Goal: Information Seeking & Learning: Learn about a topic

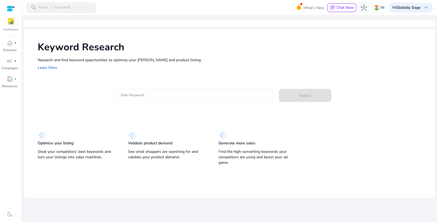
click at [159, 96] on input "Enter Keyword" at bounding box center [195, 95] width 148 height 6
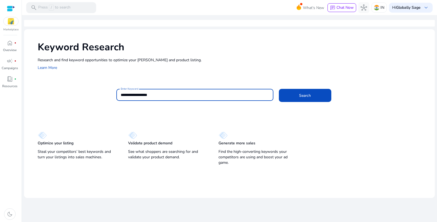
type input "**********"
click at [279, 89] on button "Search" at bounding box center [305, 95] width 52 height 13
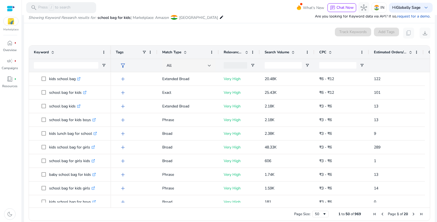
scroll to position [64, 0]
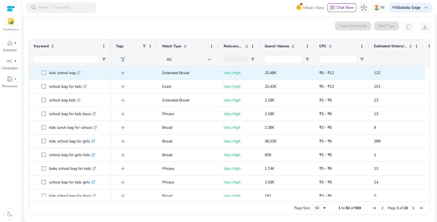
click at [63, 72] on p "kids school bag .st0{fill:#2c8af8}" at bounding box center [64, 72] width 31 height 11
copy p "kids school bag"
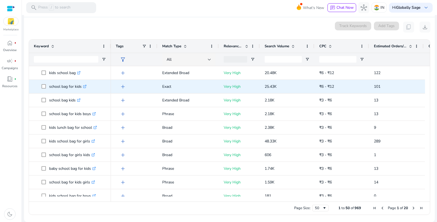
click at [69, 86] on p "school bag for kids .st0{fill:#2c8af8}" at bounding box center [67, 86] width 37 height 11
copy p "school bag for kids"
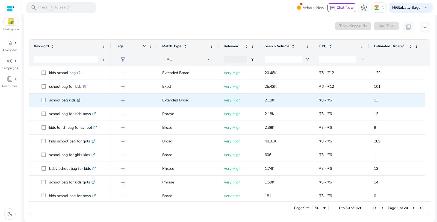
click at [65, 100] on p "school bag kids .st0{fill:#2c8af8}" at bounding box center [64, 99] width 31 height 11
copy p "school bag kids"
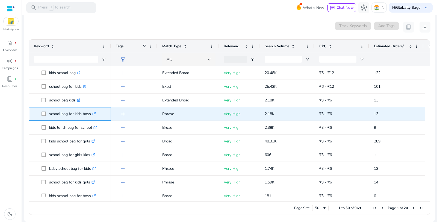
click at [80, 112] on p "school bag for kids boys .st0{fill:#2c8af8}" at bounding box center [72, 113] width 47 height 11
copy p "school bag for kids boys"
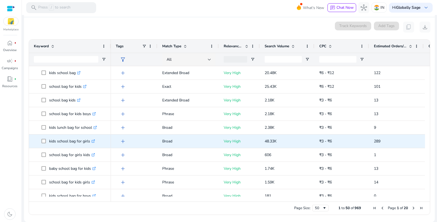
click at [72, 140] on p "kids school bag for girls .st0{fill:#2c8af8}" at bounding box center [72, 140] width 46 height 11
copy p "kids school bag for girls"
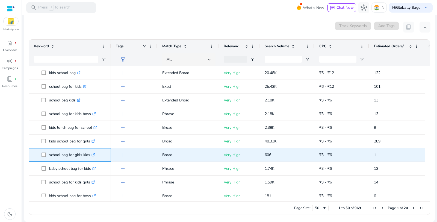
click at [64, 154] on p "school bag for girls kids .st0{fill:#2c8af8}" at bounding box center [72, 154] width 46 height 11
copy p "school bag for girls kids"
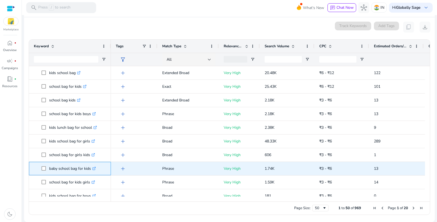
click at [64, 167] on p "baby school bag for kids .st0{fill:#2c8af8}" at bounding box center [72, 168] width 47 height 11
copy p "baby school bag for kids"
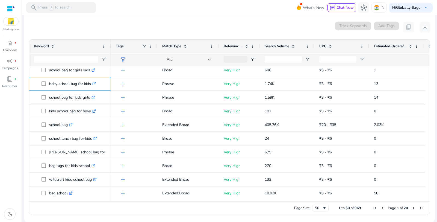
scroll to position [91, 0]
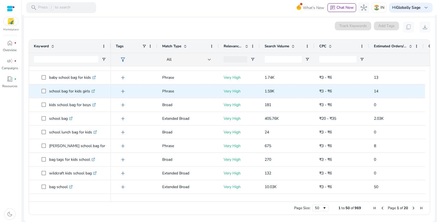
click at [75, 91] on p "school bag for kids girls .st0{fill:#2c8af8}" at bounding box center [72, 90] width 46 height 11
copy p "school bag for kids girls"
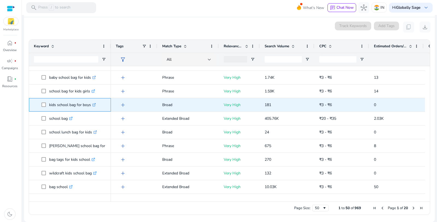
click at [67, 104] on p "kids school bag for boys .st0{fill:#2c8af8}" at bounding box center [72, 104] width 47 height 11
copy p "kids school bag for boys"
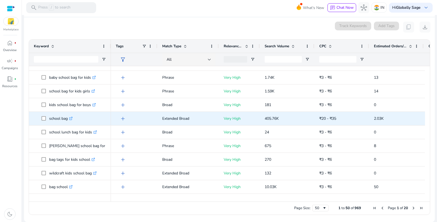
click at [57, 117] on p "school bag .st0{fill:#2c8af8}" at bounding box center [60, 118] width 23 height 11
copy p "school bag"
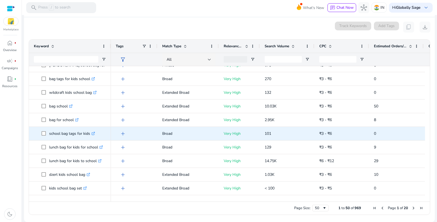
scroll to position [182, 0]
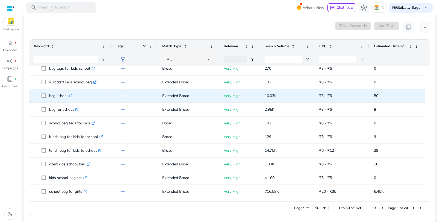
click at [59, 93] on p "bag school .st0{fill:#2c8af8}" at bounding box center [60, 95] width 23 height 11
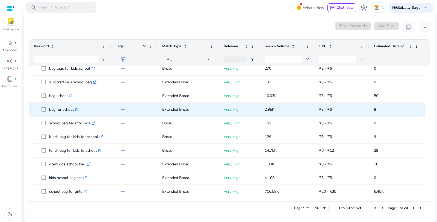
click at [54, 110] on p "bag for school .st0{fill:#2c8af8}" at bounding box center [63, 109] width 29 height 11
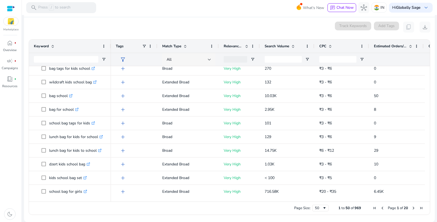
click at [193, 54] on div "All" at bounding box center [189, 59] width 45 height 13
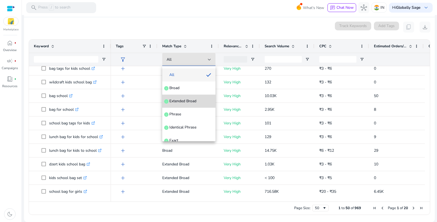
click at [192, 99] on span "Extended Broad" at bounding box center [182, 100] width 27 height 5
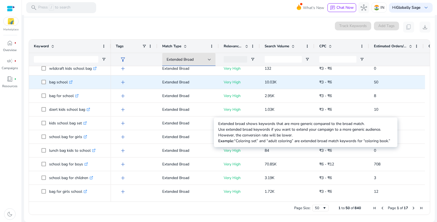
scroll to position [0, 0]
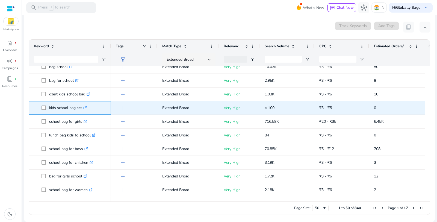
click at [58, 108] on p "kids school bag set .st0{fill:#2c8af8}" at bounding box center [68, 107] width 38 height 11
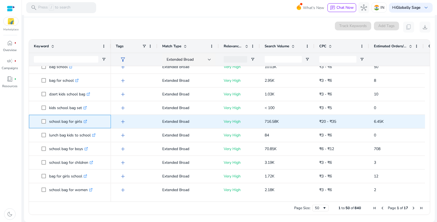
click at [63, 122] on p "school bag for girls .st0{fill:#2c8af8}" at bounding box center [68, 121] width 38 height 11
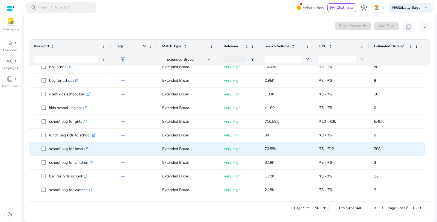
click at [71, 148] on p "school bag for boys .st0{fill:#2c8af8}" at bounding box center [68, 148] width 39 height 11
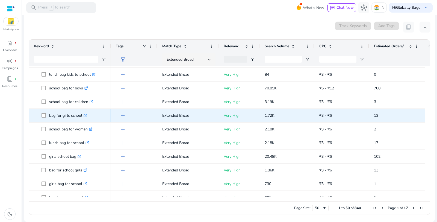
click at [61, 115] on p "bag for girls school .st0{fill:#2c8af8}" at bounding box center [68, 115] width 38 height 11
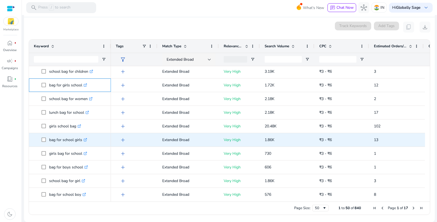
scroll to position [182, 0]
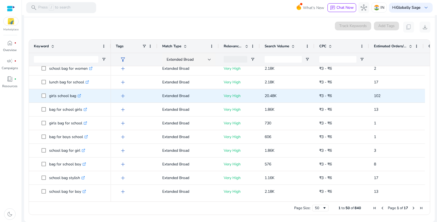
click at [65, 96] on p "girls school bag .st0{fill:#2c8af8}" at bounding box center [65, 95] width 32 height 11
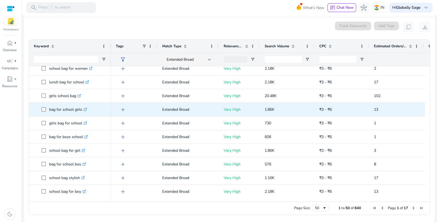
click at [64, 110] on p "bag for school girls .st0{fill:#2c8af8}" at bounding box center [68, 109] width 38 height 11
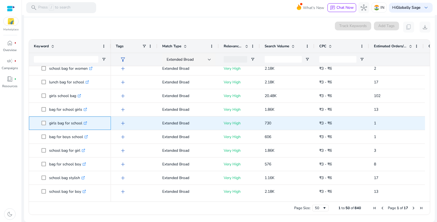
click at [64, 121] on p "girls bag for school .st0{fill:#2c8af8}" at bounding box center [68, 122] width 38 height 11
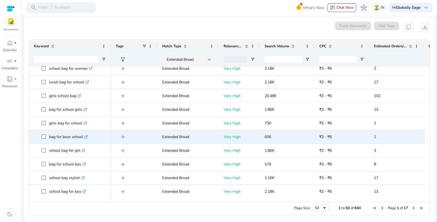
click at [64, 137] on p "bag for boys school .st0{fill:#2c8af8}" at bounding box center [68, 136] width 39 height 11
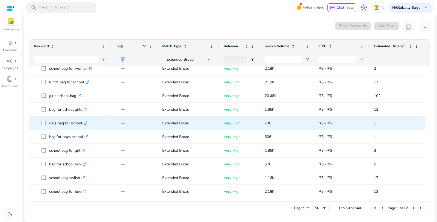
click at [66, 121] on p "girls bag for school .st0{fill:#2c8af8}" at bounding box center [68, 122] width 38 height 11
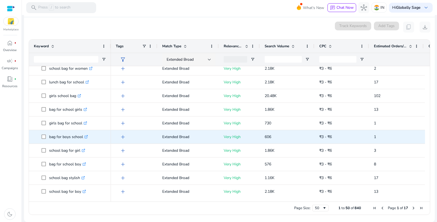
click at [62, 136] on p "bag for boys school .st0{fill:#2c8af8}" at bounding box center [68, 136] width 39 height 11
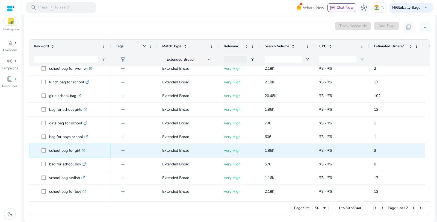
click at [55, 149] on p "school bag for girl .st0{fill:#2c8af8}" at bounding box center [67, 150] width 36 height 11
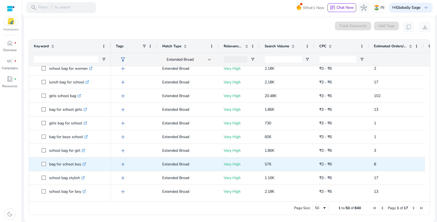
click at [64, 163] on p "bag for school boy .st0{fill:#2c8af8}" at bounding box center [67, 163] width 37 height 11
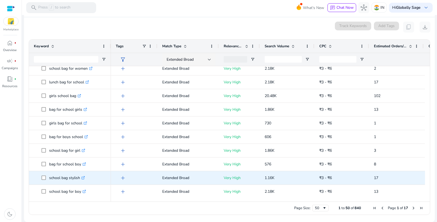
click at [63, 176] on p "school bag stylish .st0{fill:#2c8af8}" at bounding box center [67, 177] width 36 height 11
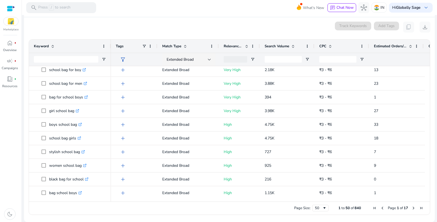
scroll to position [273, 0]
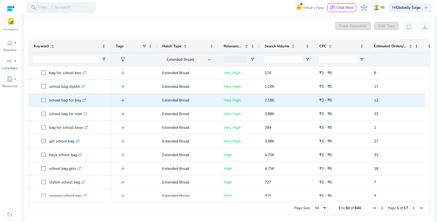
click at [61, 100] on p "school bag for boy .st0{fill:#2c8af8}" at bounding box center [67, 99] width 37 height 11
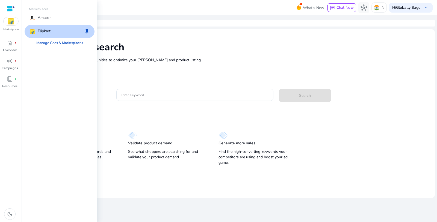
click at [7, 19] on img at bounding box center [11, 21] width 15 height 8
click at [61, 42] on link "Manage Geos & Marketplaces" at bounding box center [59, 43] width 55 height 10
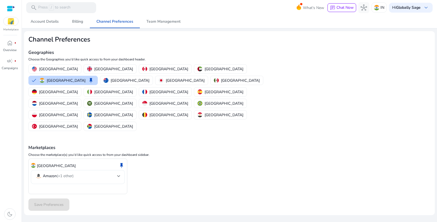
click at [114, 173] on mat-select-trigger "Amazon (+1 other)" at bounding box center [76, 176] width 82 height 7
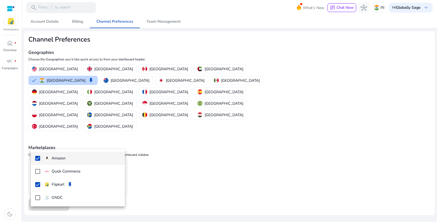
click at [163, 198] on div at bounding box center [218, 111] width 437 height 222
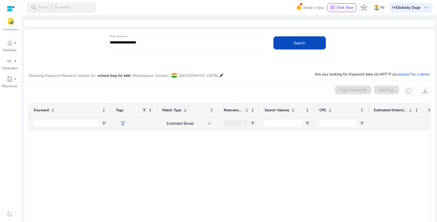
scroll to position [273, 0]
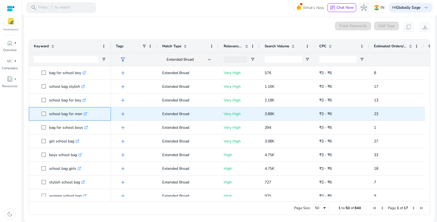
click at [63, 113] on p "school bag for men .st0{fill:#2c8af8}" at bounding box center [68, 113] width 38 height 11
copy p "school bag for men"
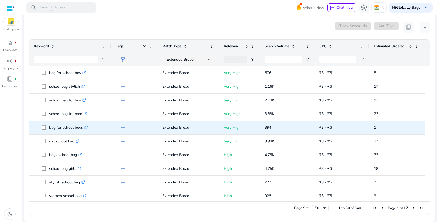
click at [64, 126] on p "bag for school boys .st0{fill:#2c8af8}" at bounding box center [68, 127] width 39 height 11
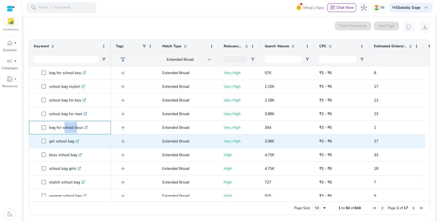
copy p "bag for school boys"
click at [59, 141] on p "girl school bag .st0{fill:#2c8af8}" at bounding box center [64, 140] width 30 height 11
copy p "girl school bag"
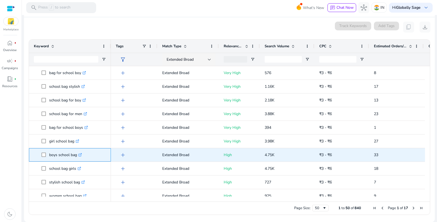
click at [61, 153] on p "boys school bag .st0{fill:#2c8af8}" at bounding box center [65, 154] width 33 height 11
copy p "boys school bag"
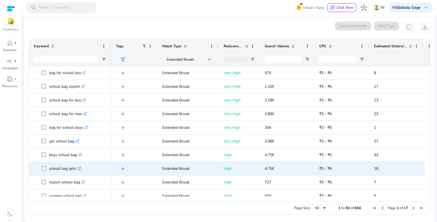
click at [63, 167] on p "school bag girls .st0{fill:#2c8af8}" at bounding box center [65, 168] width 32 height 11
copy p "school bag girls"
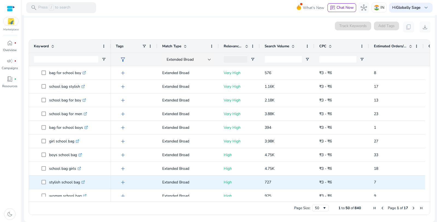
click at [64, 179] on p "stylish school bag .st0{fill:#2c8af8}" at bounding box center [67, 181] width 36 height 11
click at [64, 183] on p "stylish school bag .st0{fill:#2c8af8}" at bounding box center [67, 181] width 36 height 11
copy p "stylish school bag"
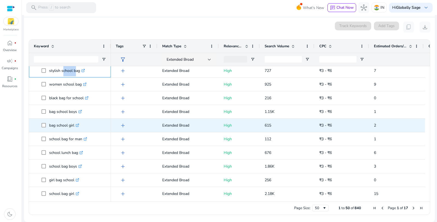
scroll to position [394, 0]
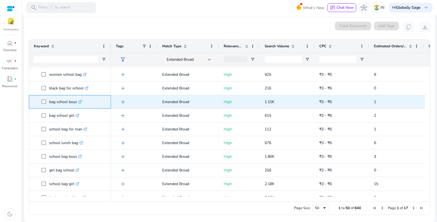
click at [65, 99] on p "bag school boys .st0{fill:#2c8af8}" at bounding box center [65, 101] width 33 height 11
copy p "bag school boys"
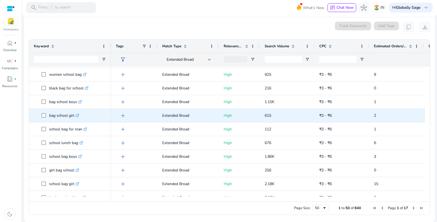
click at [62, 116] on p "bag school girl .st0{fill:#2c8af8}" at bounding box center [64, 115] width 30 height 11
copy p "bag school girl"
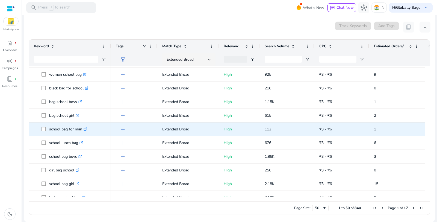
click at [61, 129] on p "school bag for man .st0{fill:#2c8af8}" at bounding box center [68, 128] width 38 height 11
copy p "school bag for man"
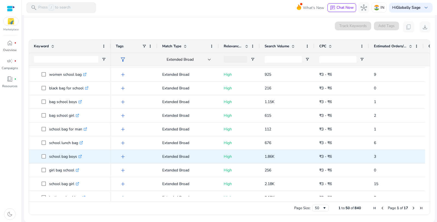
click at [61, 157] on p "school bag boys .st0{fill:#2c8af8}" at bounding box center [65, 156] width 33 height 11
copy p "school bag boys"
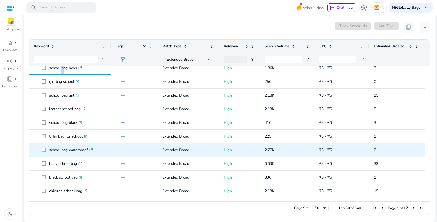
scroll to position [485, 0]
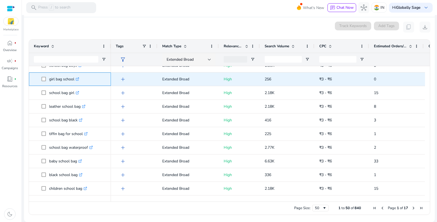
click at [65, 77] on p "girl bag school .st0{fill:#2c8af8}" at bounding box center [64, 78] width 30 height 11
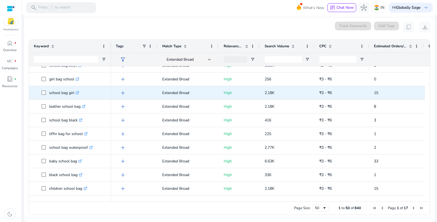
click at [67, 91] on p "school bag girl .st0{fill:#2c8af8}" at bounding box center [64, 92] width 30 height 11
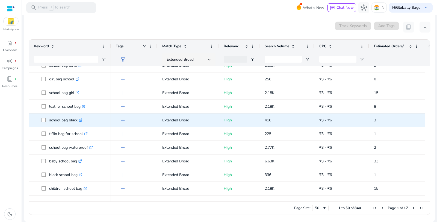
click at [64, 120] on p "school bag black .st0{fill:#2c8af8}" at bounding box center [65, 119] width 33 height 11
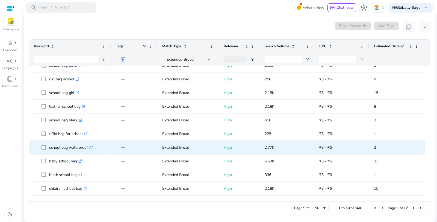
click at [67, 145] on p "school bag waterproof .st0{fill:#2c8af8}" at bounding box center [71, 147] width 44 height 11
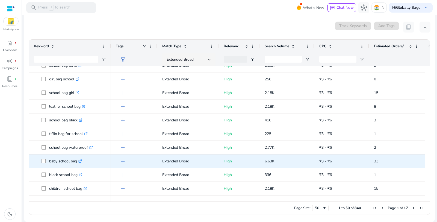
click at [61, 161] on p "baby school bag .st0{fill:#2c8af8}" at bounding box center [65, 160] width 33 height 11
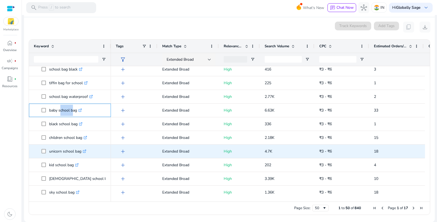
scroll to position [546, 0]
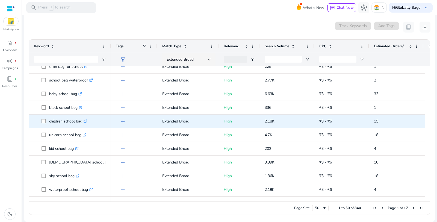
click at [60, 119] on p "children school bag .st0{fill:#2c8af8}" at bounding box center [68, 120] width 38 height 11
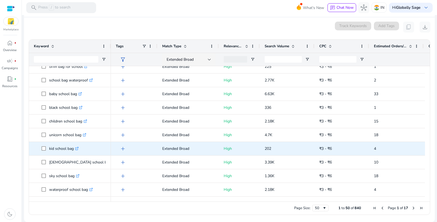
click at [62, 147] on p "kid school bag .st0{fill:#2c8af8}" at bounding box center [63, 148] width 29 height 11
